Goal: Task Accomplishment & Management: Complete application form

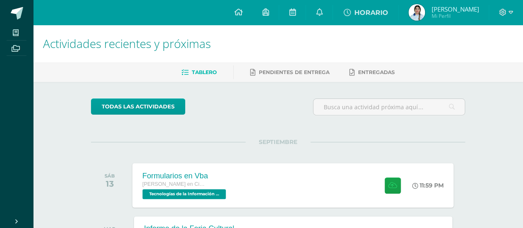
click at [357, 169] on div "Formularios en Vba [PERSON_NAME] en Ciencias y Letras Tecnologías de la Informa…" at bounding box center [293, 185] width 321 height 44
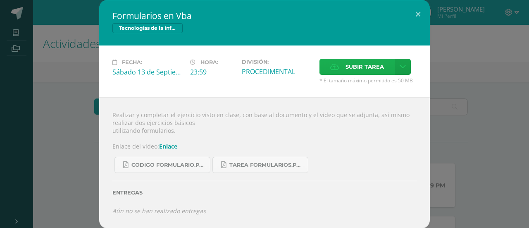
click at [372, 67] on span "Subir tarea" at bounding box center [365, 66] width 38 height 15
click at [0, 0] on input "Subir tarea" at bounding box center [0, 0] width 0 height 0
drag, startPoint x: 345, startPoint y: 78, endPoint x: 344, endPoint y: 68, distance: 10.0
click at [344, 68] on div "Subir tarea * El tamaño máximo permitido es 50 MB" at bounding box center [368, 71] width 97 height 25
click at [344, 68] on label "Subir tarea" at bounding box center [357, 67] width 75 height 16
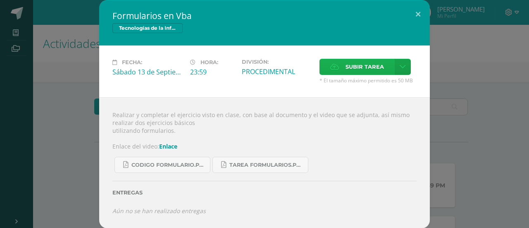
click at [0, 0] on input "Subir tarea" at bounding box center [0, 0] width 0 height 0
click at [425, 139] on div "Realizar y completar el ejercicio visto en clase, con base al documento y el vi…" at bounding box center [264, 162] width 331 height 131
click at [336, 65] on icon at bounding box center [334, 66] width 9 height 5
click at [0, 0] on input "Subir tarea" at bounding box center [0, 0] width 0 height 0
click at [327, 72] on label "Subir tarea" at bounding box center [357, 67] width 75 height 16
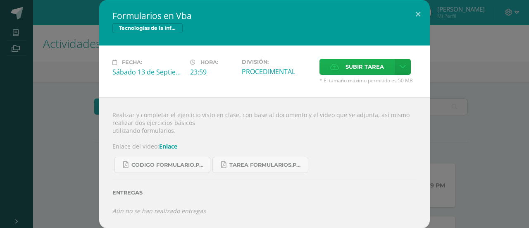
click at [0, 0] on input "Subir tarea" at bounding box center [0, 0] width 0 height 0
